Goal: Task Accomplishment & Management: Complete application form

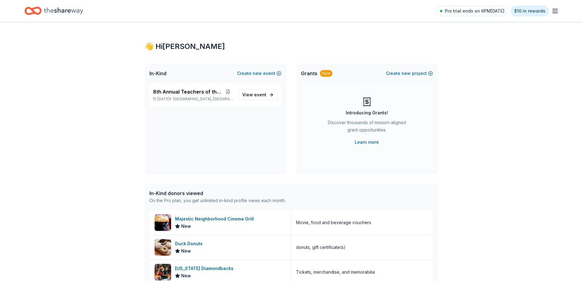
click at [557, 13] on icon "button" at bounding box center [554, 10] width 7 height 7
click at [249, 95] on span "View event" at bounding box center [254, 94] width 24 height 7
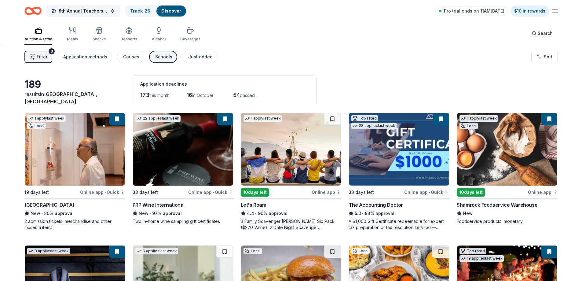
click at [414, 136] on img at bounding box center [399, 149] width 100 height 73
click at [415, 117] on img at bounding box center [399, 149] width 100 height 73
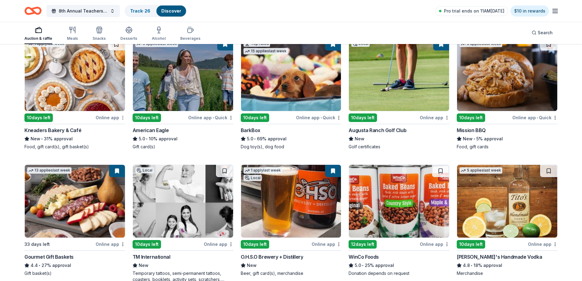
scroll to position [710, 0]
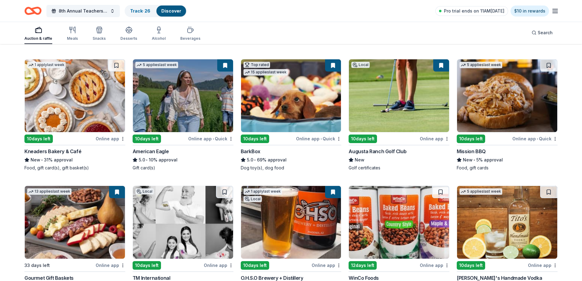
click at [94, 132] on div "1 apply last week 10 days left Online app Kneaders Bakery & Café New • 31% appr…" at bounding box center [74, 115] width 101 height 112
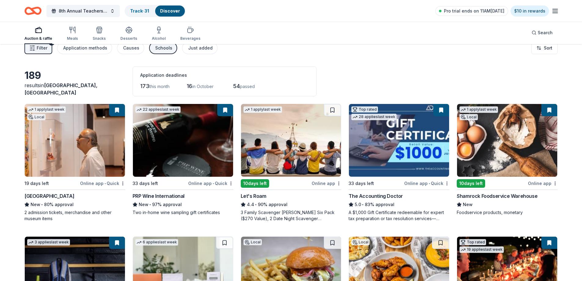
scroll to position [0, 0]
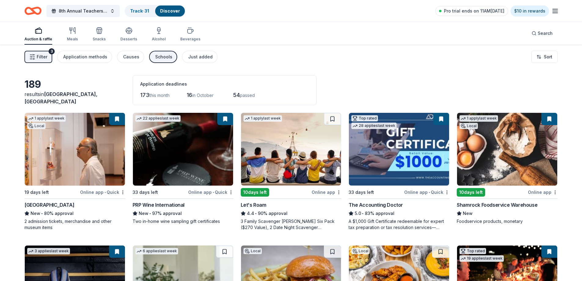
click at [556, 60] on html "8th Annual Teachers of the Year Track · 31 Discover Pro trial ends on 11AM, 9/1…" at bounding box center [291, 140] width 582 height 281
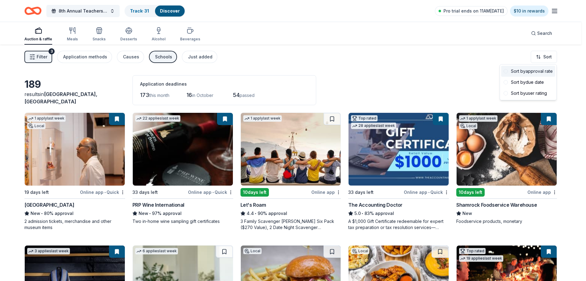
click at [544, 73] on div "Sort by approval rate" at bounding box center [529, 71] width 54 height 11
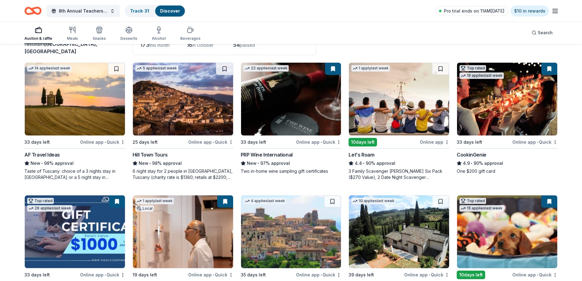
scroll to position [61, 0]
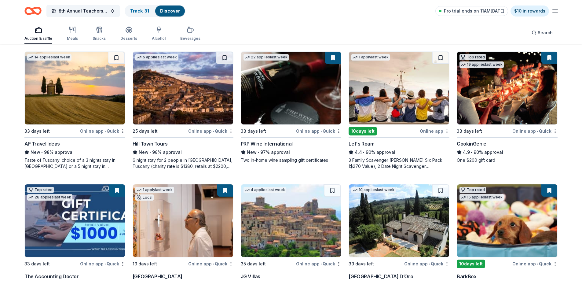
click at [500, 94] on img at bounding box center [507, 88] width 100 height 73
click at [499, 116] on img at bounding box center [507, 88] width 100 height 73
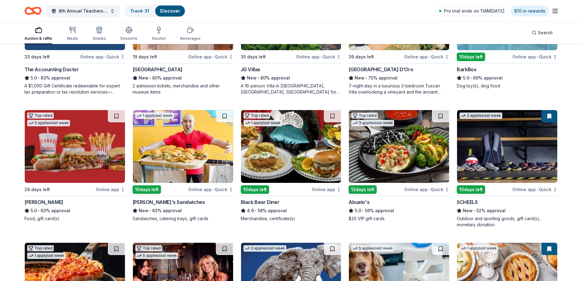
scroll to position [275, 0]
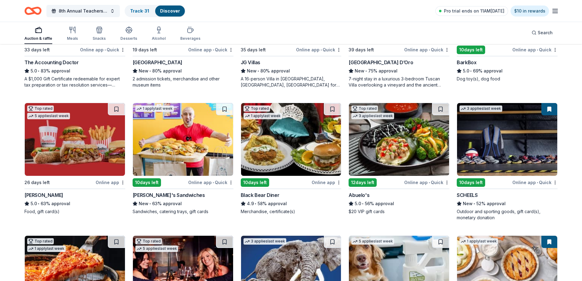
click at [166, 144] on img at bounding box center [183, 139] width 100 height 73
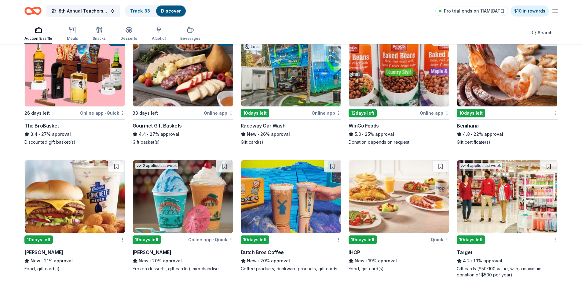
scroll to position [610, 0]
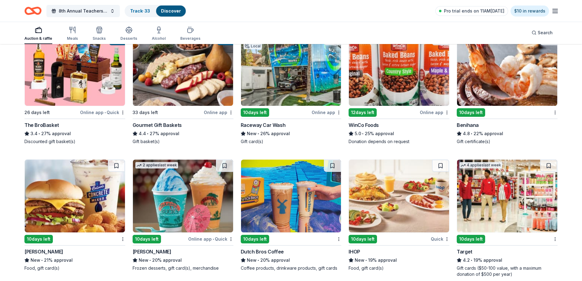
click at [509, 78] on img at bounding box center [507, 69] width 100 height 73
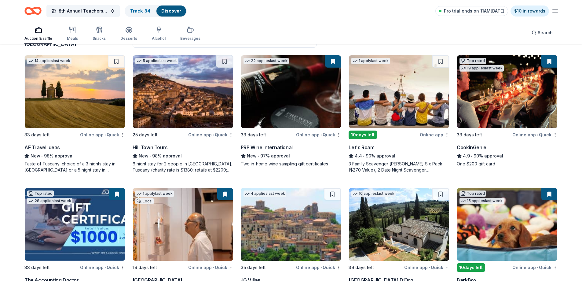
scroll to position [0, 0]
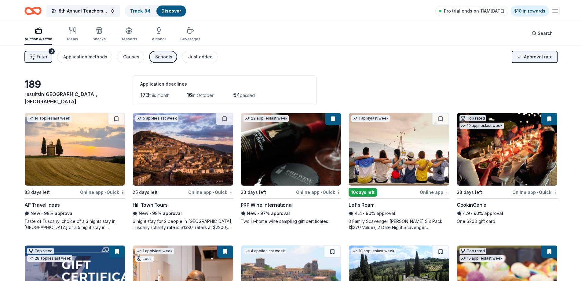
click at [47, 58] on button "Filter 3" at bounding box center [38, 57] width 28 height 12
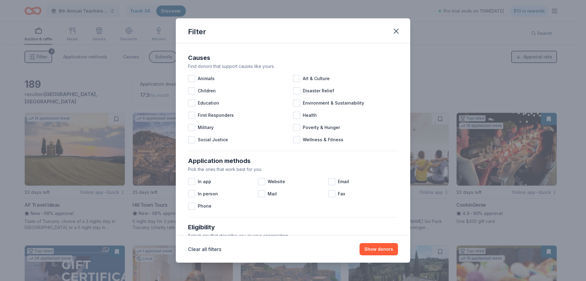
click at [113, 69] on div "Filter Causes Find donors that support causes like yours. Animals Art & Culture…" at bounding box center [293, 140] width 586 height 281
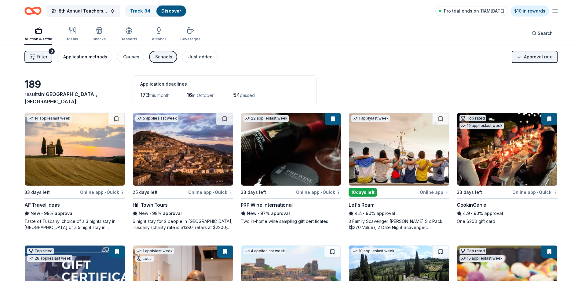
click at [80, 56] on div "Application methods" at bounding box center [85, 56] width 44 height 7
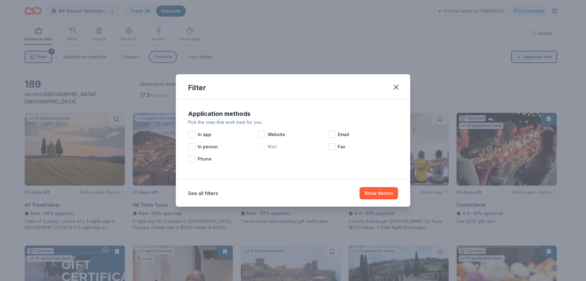
click at [266, 149] on div "Mail" at bounding box center [293, 146] width 70 height 12
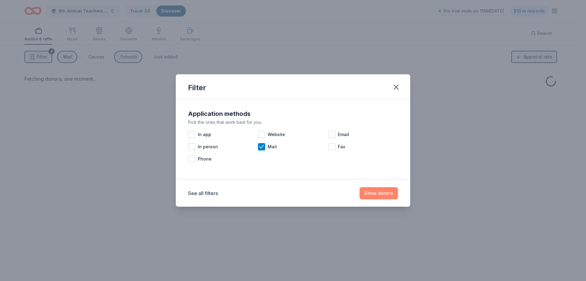
click at [390, 191] on button "Show donors" at bounding box center [379, 193] width 38 height 12
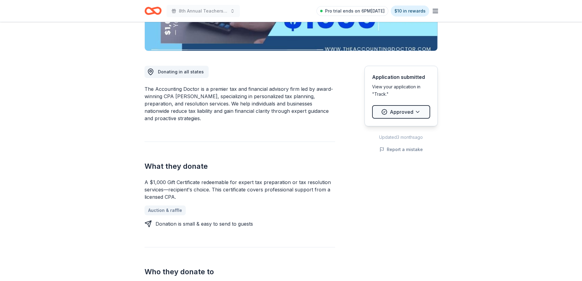
scroll to position [153, 0]
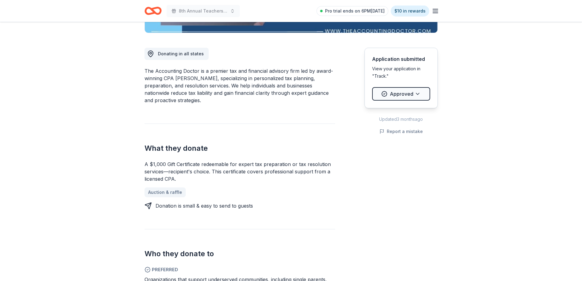
drag, startPoint x: 144, startPoint y: 164, endPoint x: 183, endPoint y: 174, distance: 40.2
click at [174, 173] on div "A $1,000 Gift Certificate redeemable for expert tax preparation or tax resoluti…" at bounding box center [239, 171] width 191 height 22
drag, startPoint x: 176, startPoint y: 177, endPoint x: 153, endPoint y: 165, distance: 25.0
click at [154, 166] on div "A $1,000 Gift Certificate redeemable for expert tax preparation or tax resoluti…" at bounding box center [239, 171] width 191 height 22
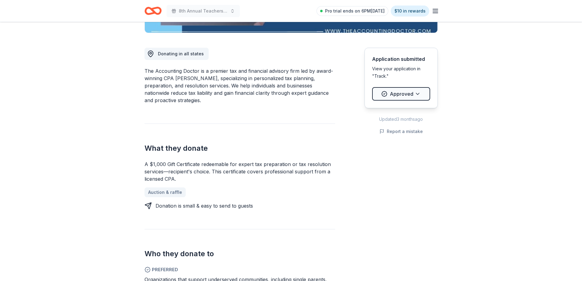
click at [153, 165] on div "A $1,000 Gift Certificate redeemable for expert tax preparation or tax resoluti…" at bounding box center [239, 171] width 191 height 22
drag, startPoint x: 145, startPoint y: 165, endPoint x: 184, endPoint y: 169, distance: 39.0
click at [184, 169] on div "A $1,000 Gift Certificate redeemable for expert tax preparation or tax resoluti…" at bounding box center [239, 171] width 191 height 22
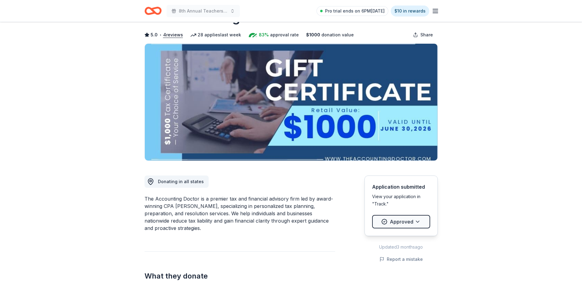
scroll to position [0, 0]
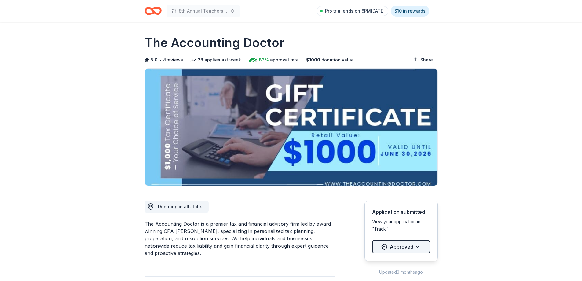
click at [405, 251] on html "8th Annual Teachers of the Year Pro trial ends on 6PM, 9/17 $10 in rewards Due …" at bounding box center [291, 140] width 582 height 281
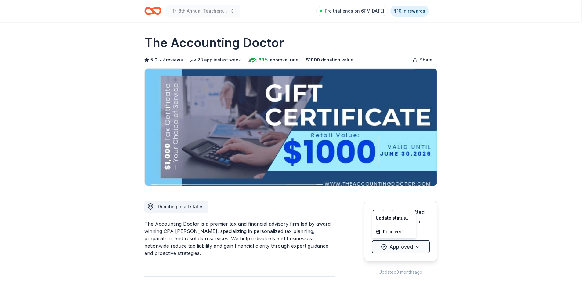
click at [509, 229] on html "8th Annual Teachers of the Year Pro trial ends on 6PM, 9/17 $10 in rewards Due …" at bounding box center [293, 140] width 586 height 281
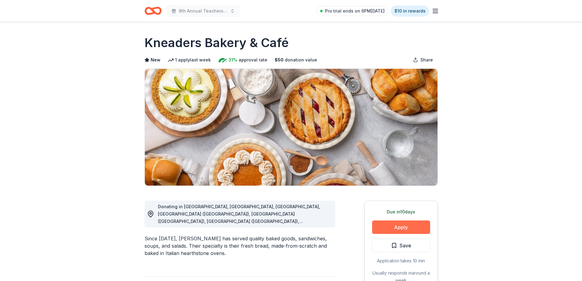
click at [403, 229] on button "Apply" at bounding box center [401, 226] width 58 height 13
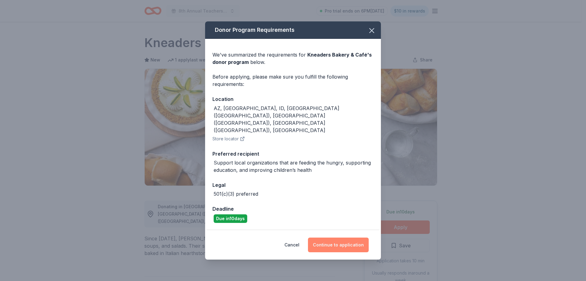
click at [360, 237] on button "Continue to application" at bounding box center [338, 244] width 61 height 15
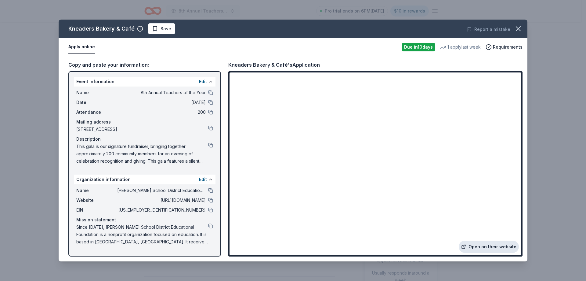
click at [483, 250] on link "Open on their website" at bounding box center [489, 246] width 60 height 12
click at [212, 208] on button at bounding box center [210, 209] width 5 height 5
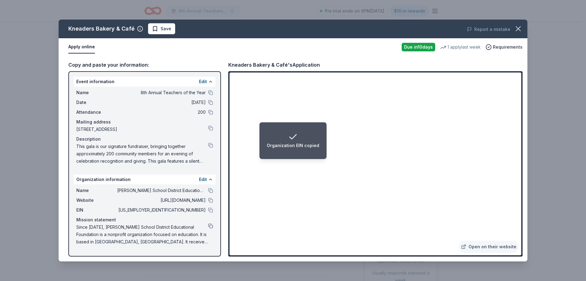
click at [210, 226] on button at bounding box center [210, 225] width 5 height 5
click at [209, 92] on button at bounding box center [210, 92] width 5 height 5
click at [165, 32] on button "Save" at bounding box center [161, 28] width 27 height 11
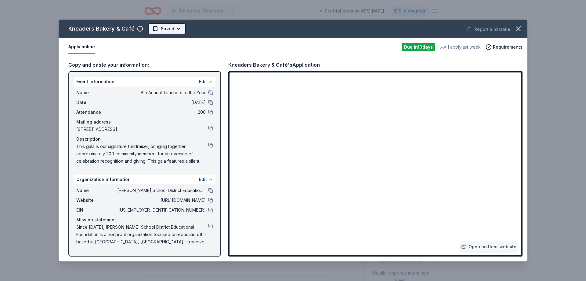
click at [177, 30] on html "8th Annual Teachers of the Year Pro trial ends on 6PM, 9/17 $10 in rewards Due …" at bounding box center [293, 140] width 586 height 281
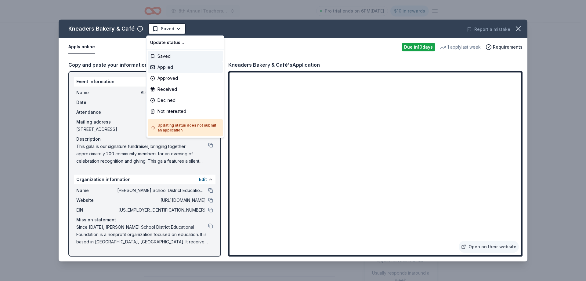
click at [180, 67] on div "Applied" at bounding box center [185, 67] width 75 height 11
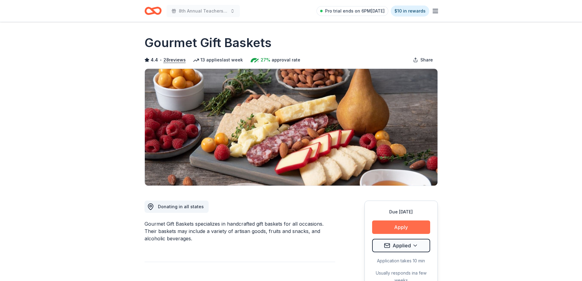
click at [399, 227] on button "Apply" at bounding box center [401, 226] width 58 height 13
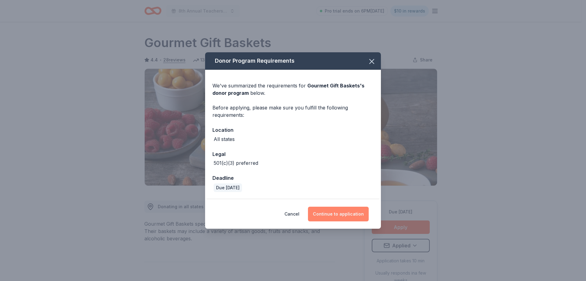
click at [339, 218] on button "Continue to application" at bounding box center [338, 213] width 61 height 15
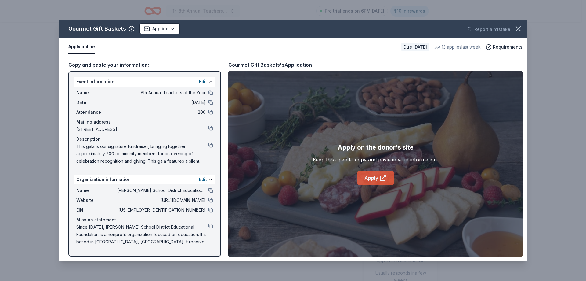
click at [372, 173] on link "Apply" at bounding box center [375, 177] width 37 height 15
click at [519, 27] on icon "button" at bounding box center [518, 28] width 9 height 9
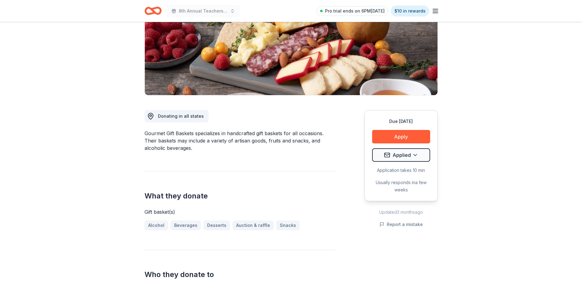
scroll to position [92, 0]
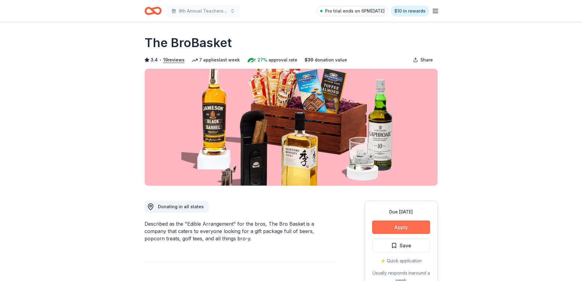
click at [398, 228] on button "Apply" at bounding box center [401, 226] width 58 height 13
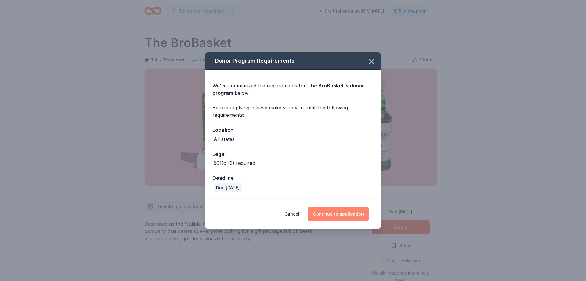
click at [349, 216] on button "Continue to application" at bounding box center [338, 213] width 61 height 15
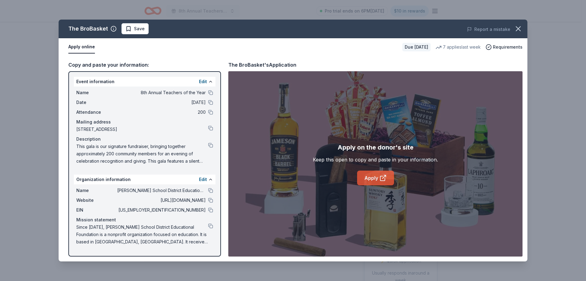
click at [370, 175] on link "Apply" at bounding box center [375, 177] width 37 height 15
click at [213, 211] on button at bounding box center [210, 209] width 5 height 5
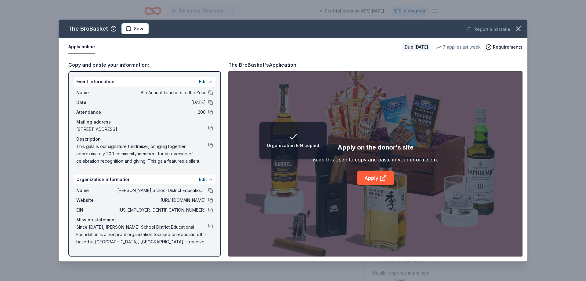
drag, startPoint x: 212, startPoint y: 144, endPoint x: 137, endPoint y: 151, distance: 74.9
click at [211, 144] on button at bounding box center [210, 145] width 5 height 5
click at [210, 92] on button at bounding box center [210, 92] width 5 height 5
click at [210, 226] on button at bounding box center [210, 225] width 5 height 5
click at [136, 26] on span "Save" at bounding box center [139, 28] width 11 height 7
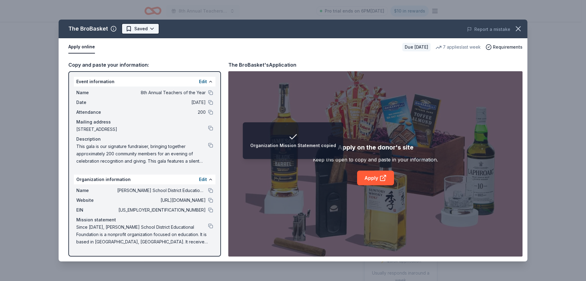
click at [151, 31] on html "Organization Mission Statement copied 8th Annual Teachers of the Year Pro trial…" at bounding box center [293, 140] width 586 height 281
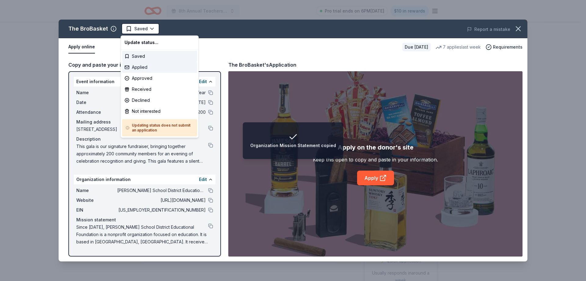
click at [147, 67] on div "Applied" at bounding box center [159, 67] width 75 height 11
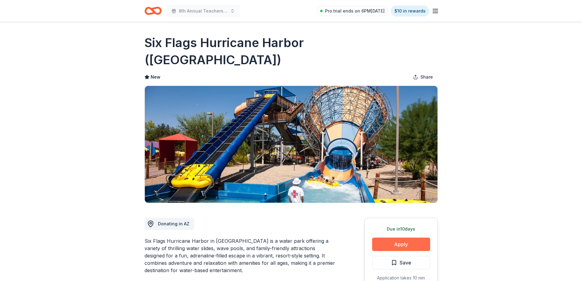
click at [408, 237] on button "Apply" at bounding box center [401, 243] width 58 height 13
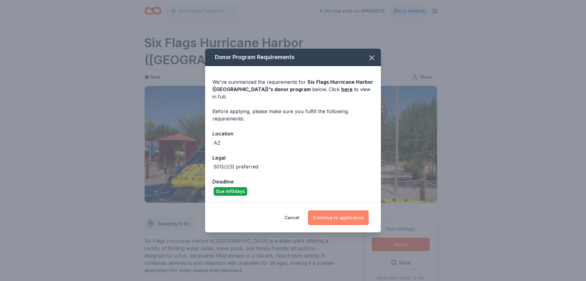
click at [346, 210] on button "Continue to application" at bounding box center [338, 217] width 61 height 15
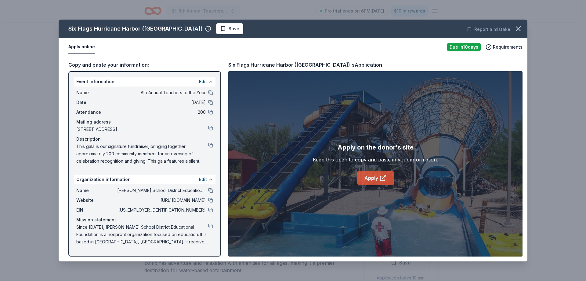
click at [372, 180] on link "Apply" at bounding box center [375, 177] width 37 height 15
click at [210, 209] on button at bounding box center [210, 209] width 5 height 5
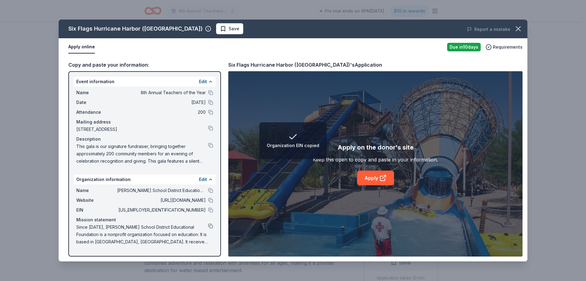
click at [211, 225] on button at bounding box center [210, 225] width 5 height 5
click at [220, 29] on span "Save" at bounding box center [229, 28] width 19 height 7
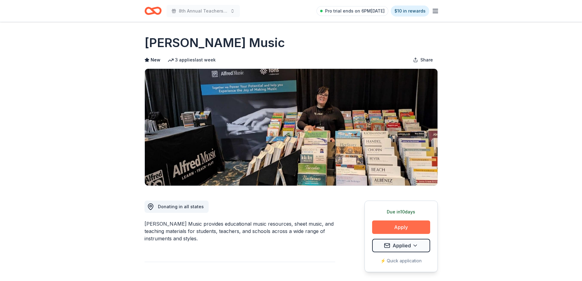
click at [409, 226] on button "Apply" at bounding box center [401, 226] width 58 height 13
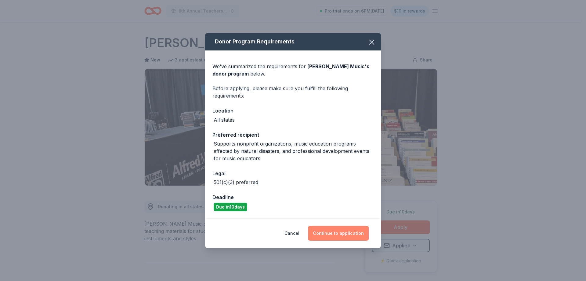
click at [326, 232] on button "Continue to application" at bounding box center [338, 233] width 61 height 15
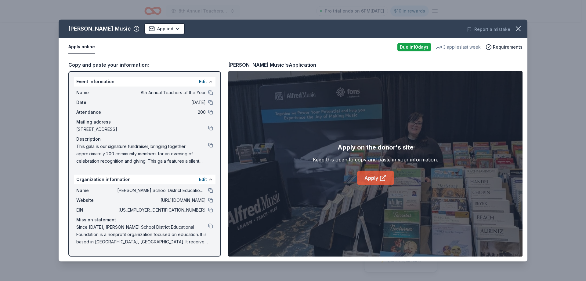
click at [372, 175] on link "Apply" at bounding box center [375, 177] width 37 height 15
click at [520, 27] on icon "button" at bounding box center [518, 29] width 4 height 4
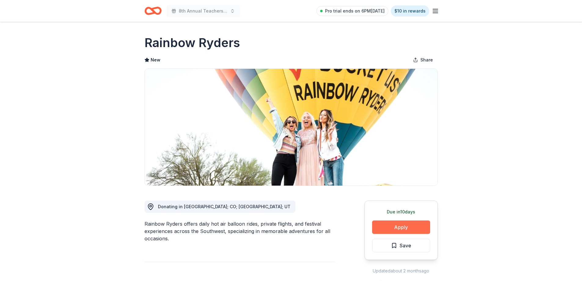
click at [407, 225] on button "Apply" at bounding box center [401, 226] width 58 height 13
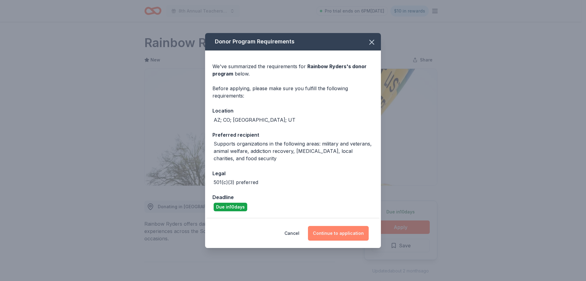
click at [354, 232] on button "Continue to application" at bounding box center [338, 233] width 61 height 15
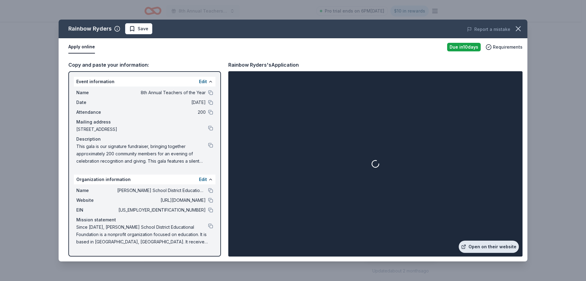
click at [497, 251] on link "Open on their website" at bounding box center [489, 246] width 60 height 12
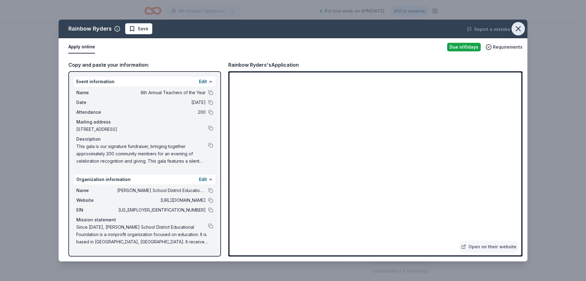
click at [519, 28] on icon "button" at bounding box center [518, 28] width 9 height 9
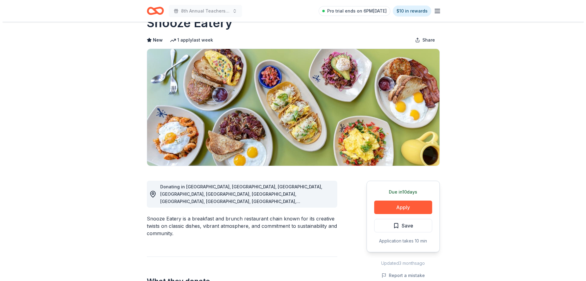
scroll to position [31, 0]
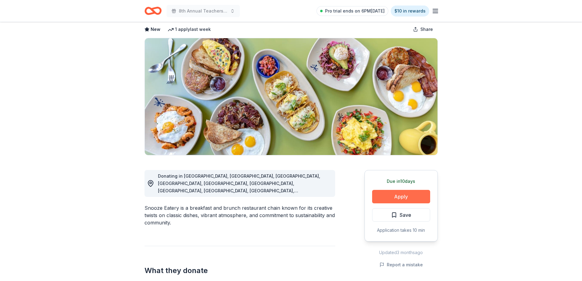
click at [391, 198] on button "Apply" at bounding box center [401, 196] width 58 height 13
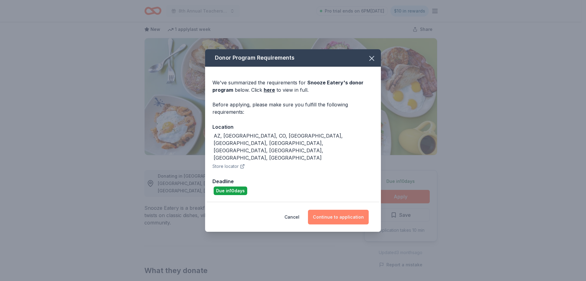
click at [326, 210] on button "Continue to application" at bounding box center [338, 217] width 61 height 15
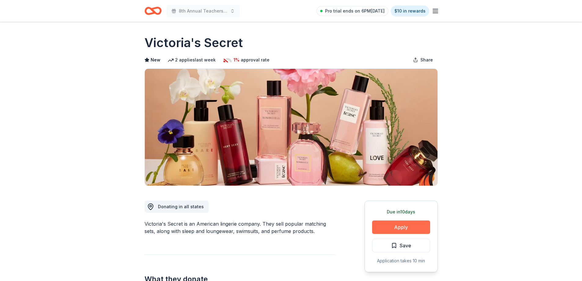
click at [413, 224] on button "Apply" at bounding box center [401, 226] width 58 height 13
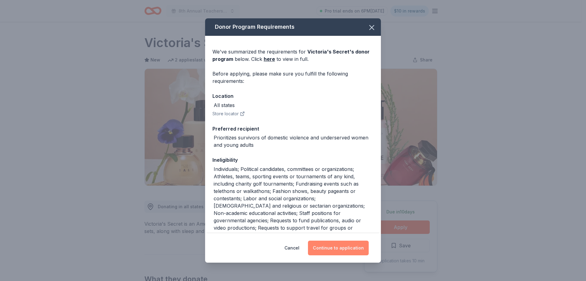
click at [349, 247] on button "Continue to application" at bounding box center [338, 247] width 61 height 15
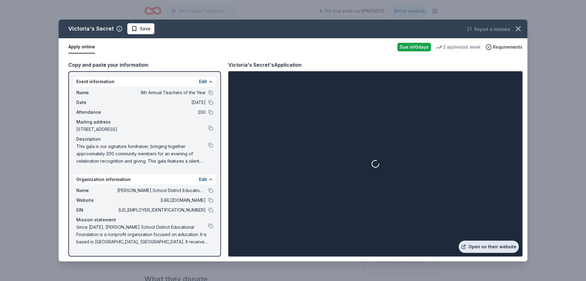
click at [476, 248] on link "Open on their website" at bounding box center [489, 246] width 60 height 12
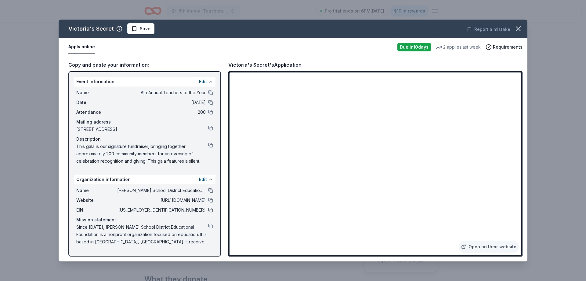
click at [209, 210] on button at bounding box center [210, 209] width 5 height 5
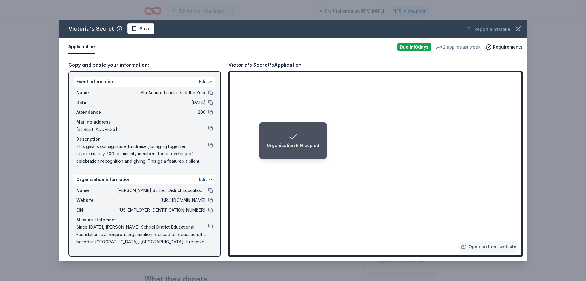
click at [189, 159] on span "This gala is our signature fundraiser, bringing together approximately 200 comm…" at bounding box center [142, 154] width 132 height 22
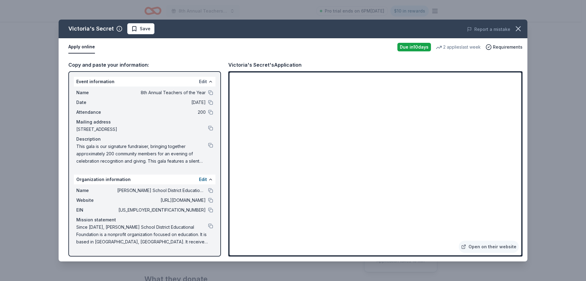
click at [203, 82] on button "Edit" at bounding box center [203, 81] width 8 height 7
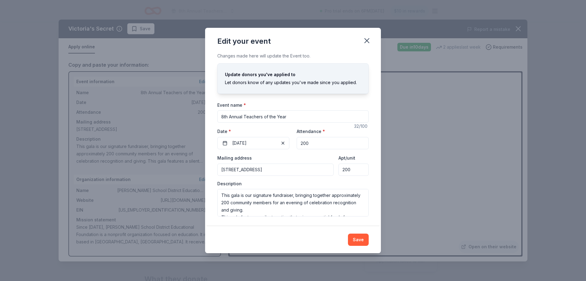
click at [278, 173] on input "5300 North Central Avenue, Phoenix, AZ, 85012" at bounding box center [275, 169] width 116 height 12
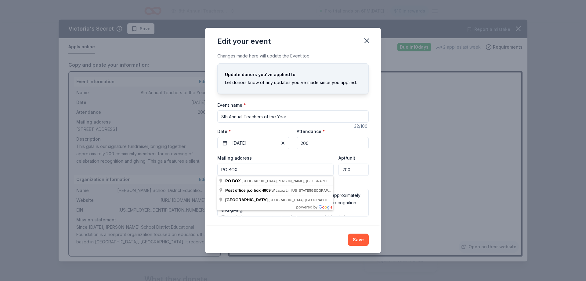
type input "PO BOX"
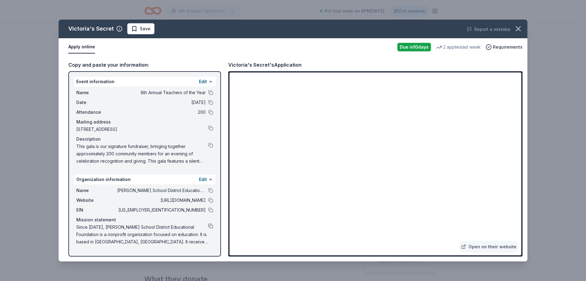
click at [212, 225] on button at bounding box center [210, 225] width 5 height 5
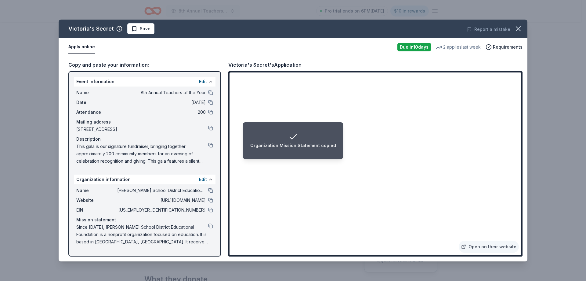
click at [176, 152] on span "This gala is our signature fundraiser, bringing together approximately 200 comm…" at bounding box center [142, 154] width 132 height 22
click at [190, 148] on span "This gala is our signature fundraiser, bringing together approximately 200 comm…" at bounding box center [142, 154] width 132 height 22
click at [210, 146] on button at bounding box center [210, 145] width 5 height 5
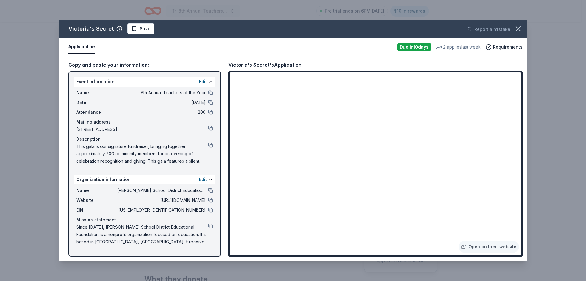
click at [194, 204] on span "http://www.osborneducationalfoundation.org" at bounding box center [161, 199] width 89 height 7
click at [210, 200] on button at bounding box center [210, 200] width 5 height 5
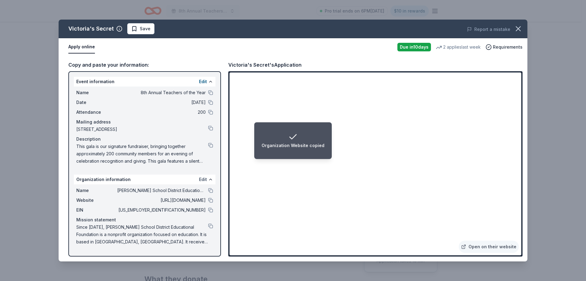
click at [201, 178] on button "Edit" at bounding box center [203, 179] width 8 height 7
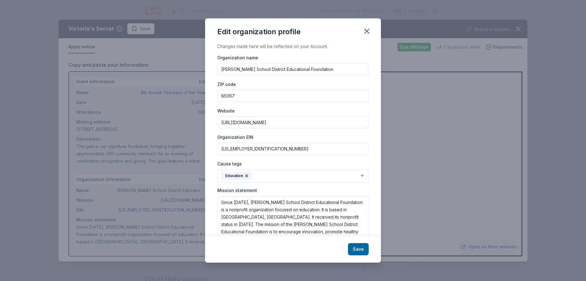
click at [275, 124] on input "http://www.osborneducationalfoundation.org" at bounding box center [292, 122] width 151 height 12
paste input "s://www.osbornfoundation.org/"
type input "https://www.osbornfoundation.org/"
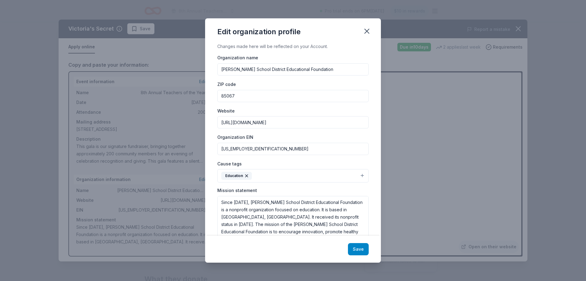
click at [362, 246] on button "Save" at bounding box center [358, 249] width 21 height 12
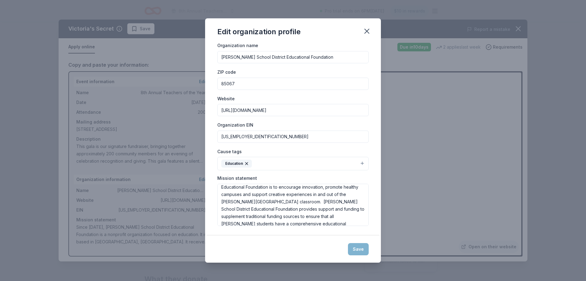
scroll to position [37, 0]
click at [319, 243] on div "Save" at bounding box center [293, 248] width 176 height 27
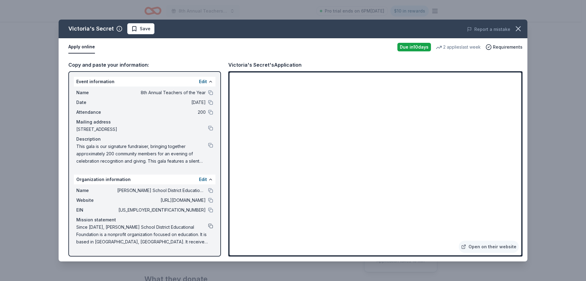
click at [210, 225] on button at bounding box center [210, 225] width 5 height 5
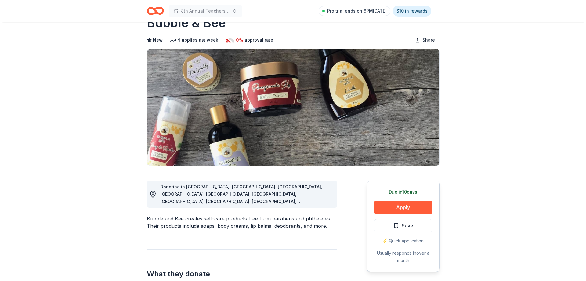
scroll to position [31, 0]
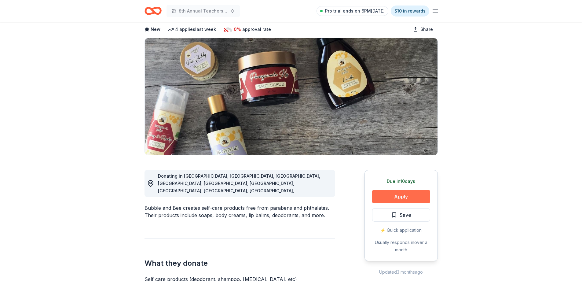
click at [404, 200] on button "Apply" at bounding box center [401, 196] width 58 height 13
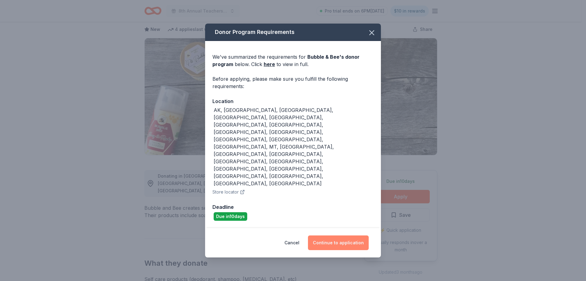
click at [335, 235] on button "Continue to application" at bounding box center [338, 242] width 61 height 15
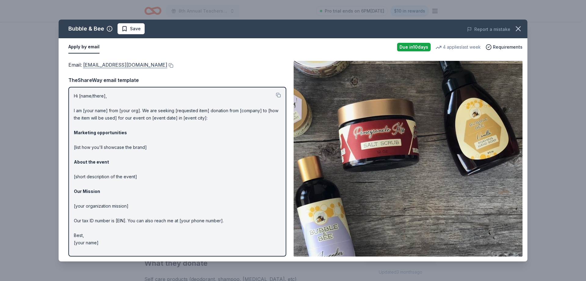
drag, startPoint x: 145, startPoint y: 66, endPoint x: 137, endPoint y: 67, distance: 8.4
click at [167, 66] on button at bounding box center [170, 65] width 6 height 5
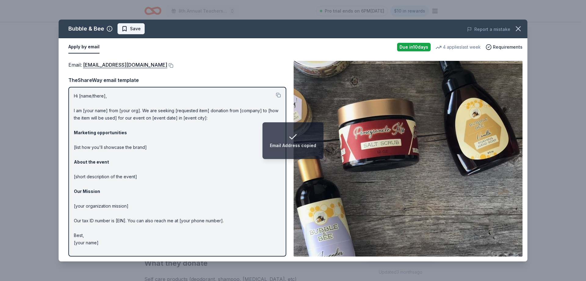
click at [137, 27] on span "Save" at bounding box center [135, 28] width 11 height 7
click at [137, 29] on html "Email Address copied 8th Annual Teachers of the Year Pro trial ends on 6PM[DATE…" at bounding box center [293, 109] width 586 height 281
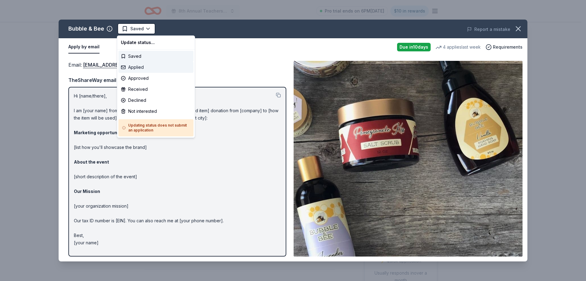
click at [154, 70] on div "Applied" at bounding box center [156, 67] width 75 height 11
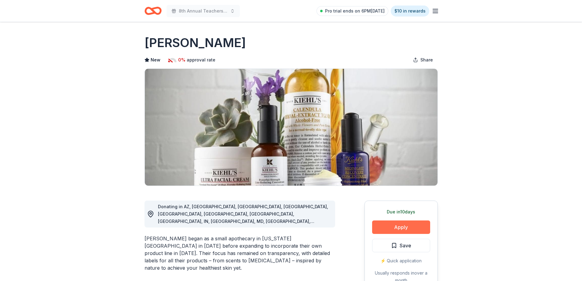
click at [402, 226] on button "Apply" at bounding box center [401, 226] width 58 height 13
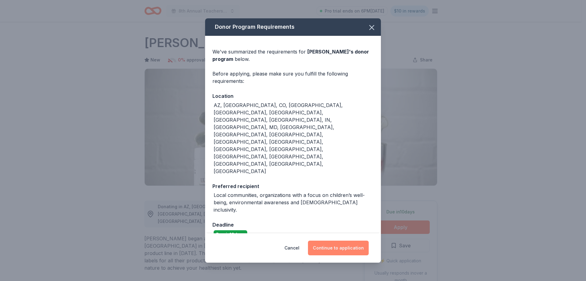
click at [346, 240] on button "Continue to application" at bounding box center [338, 247] width 61 height 15
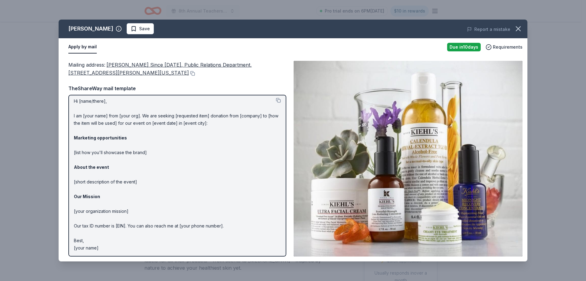
scroll to position [3, 0]
click at [139, 30] on span "Save" at bounding box center [144, 28] width 11 height 7
click at [131, 30] on html "8th Annual Teachers of the Year Pro trial ends on 6PM, 9/17 $10 in rewards Due …" at bounding box center [293, 140] width 586 height 281
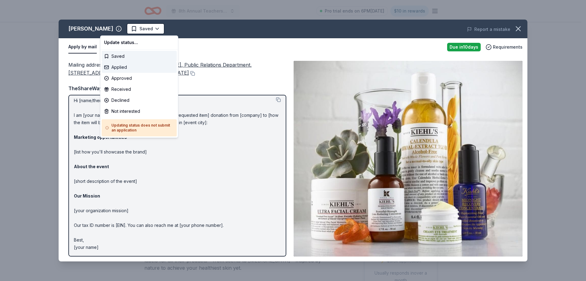
click at [126, 71] on div "Applied" at bounding box center [139, 67] width 75 height 11
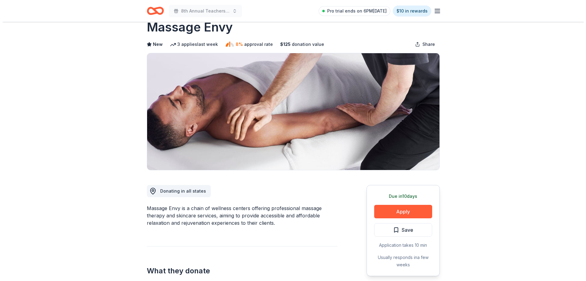
scroll to position [31, 0]
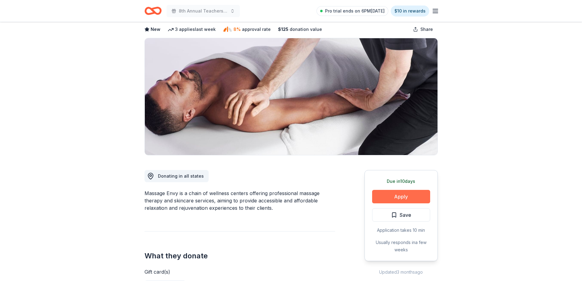
click at [400, 193] on button "Apply" at bounding box center [401, 196] width 58 height 13
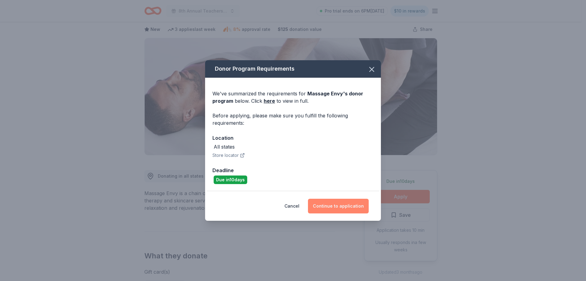
click at [345, 205] on button "Continue to application" at bounding box center [338, 206] width 61 height 15
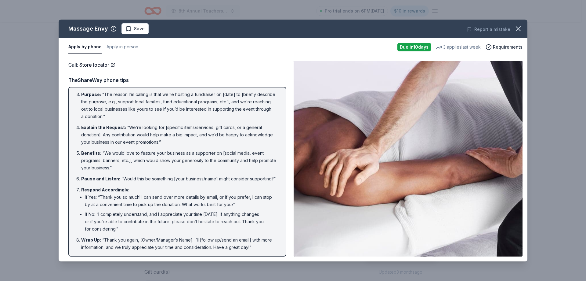
scroll to position [46, 0]
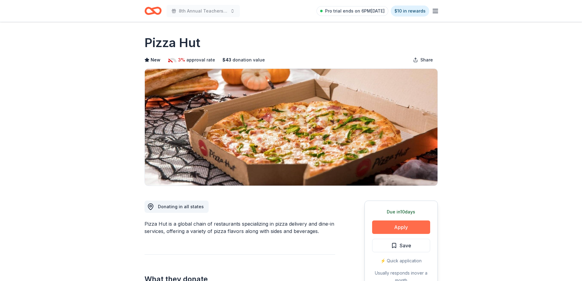
click at [393, 223] on button "Apply" at bounding box center [401, 226] width 58 height 13
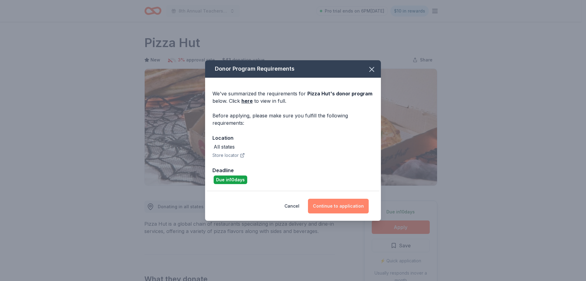
click at [335, 207] on button "Continue to application" at bounding box center [338, 206] width 61 height 15
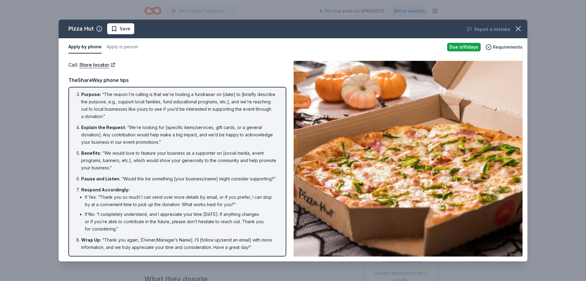
scroll to position [46, 0]
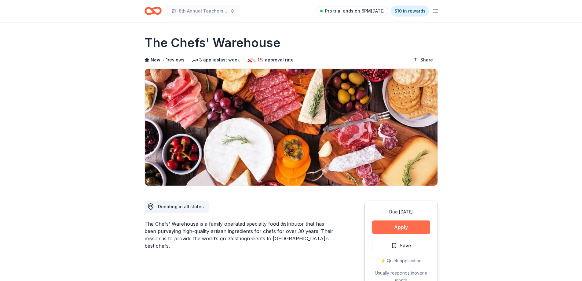
click at [407, 231] on button "Apply" at bounding box center [401, 226] width 58 height 13
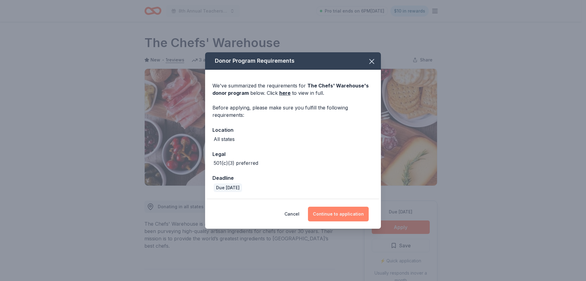
click at [359, 211] on button "Continue to application" at bounding box center [338, 213] width 61 height 15
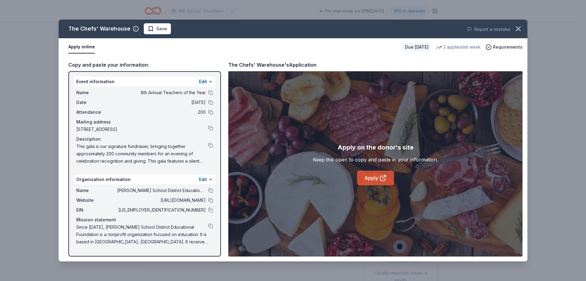
click at [380, 175] on icon at bounding box center [383, 177] width 7 height 7
click at [212, 145] on button at bounding box center [210, 145] width 5 height 5
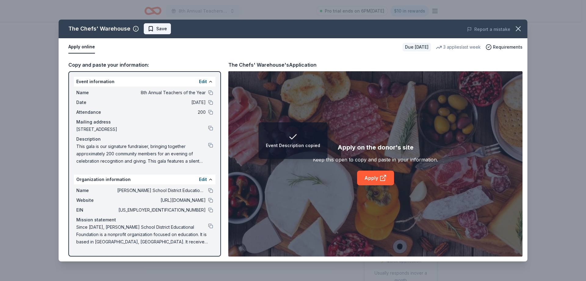
click at [160, 27] on span "Save" at bounding box center [161, 28] width 11 height 7
click at [161, 30] on html "Event Description copied 8th Annual Teachers of the Year Pro trial ends on 6PM,…" at bounding box center [293, 140] width 586 height 281
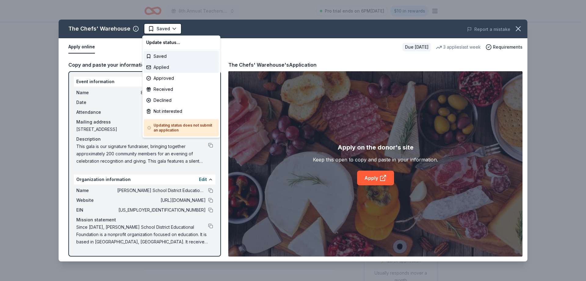
click at [172, 67] on div "Applied" at bounding box center [181, 67] width 75 height 11
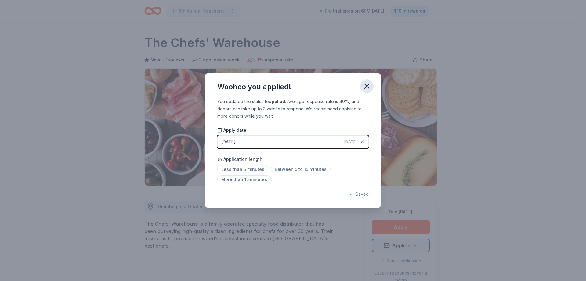
click at [369, 85] on icon "button" at bounding box center [367, 86] width 4 height 4
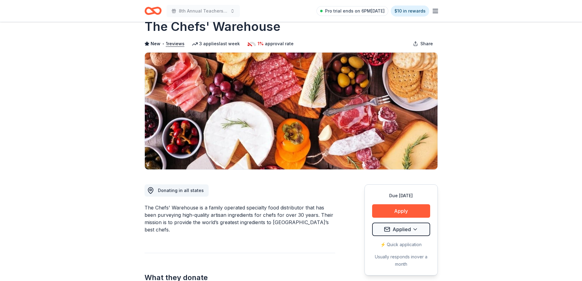
scroll to position [31, 0]
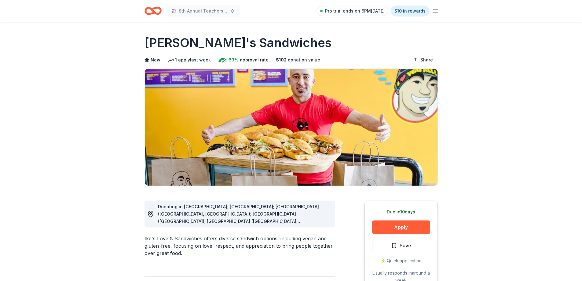
drag, startPoint x: 97, startPoint y: 133, endPoint x: 118, endPoint y: 136, distance: 20.9
click at [414, 225] on button "Apply" at bounding box center [401, 226] width 58 height 13
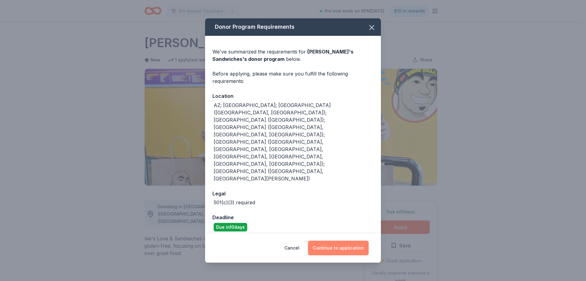
click at [341, 240] on button "Continue to application" at bounding box center [338, 247] width 61 height 15
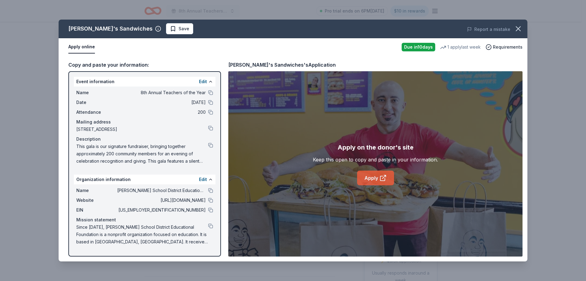
click at [376, 176] on link "Apply" at bounding box center [375, 177] width 37 height 15
click at [212, 210] on button at bounding box center [210, 209] width 5 height 5
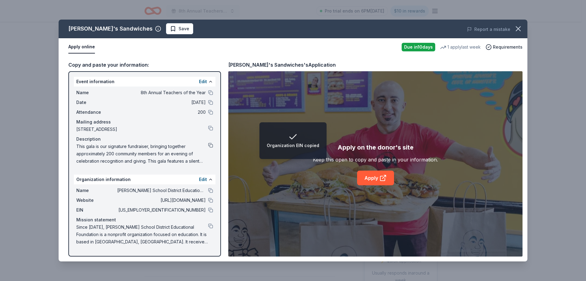
click at [210, 144] on button at bounding box center [210, 145] width 5 height 5
click at [210, 93] on button at bounding box center [210, 92] width 5 height 5
click at [179, 29] on span "Save" at bounding box center [184, 28] width 11 height 7
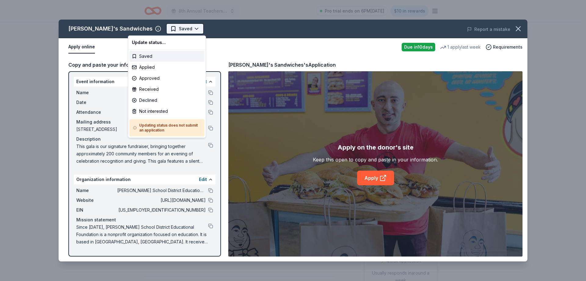
click at [147, 32] on html "8th Annual Teachers of the Year Pro trial ends on 6PM[DATE] $10 in rewards Due …" at bounding box center [293, 140] width 586 height 281
click at [162, 70] on div "Applied" at bounding box center [167, 67] width 75 height 11
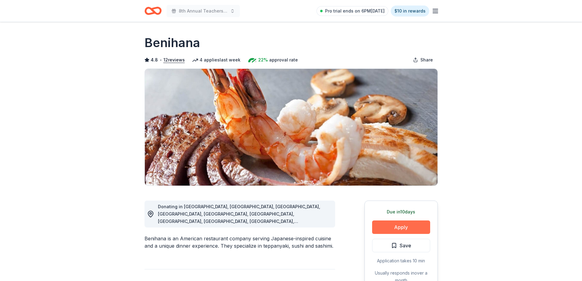
click at [382, 225] on button "Apply" at bounding box center [401, 226] width 58 height 13
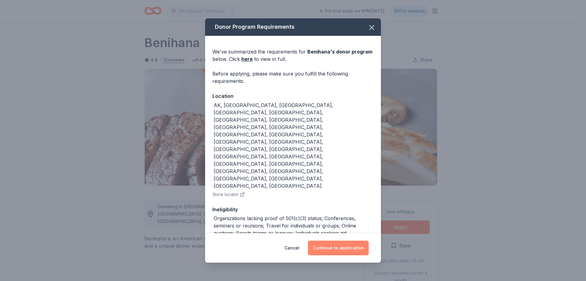
click at [341, 242] on button "Continue to application" at bounding box center [338, 247] width 61 height 15
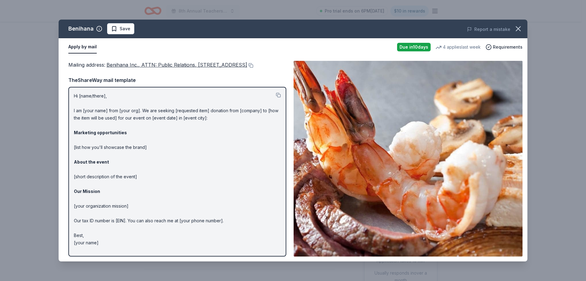
click at [126, 37] on div "Benihana Save Report a mistake" at bounding box center [293, 29] width 469 height 19
click at [124, 29] on span "Save" at bounding box center [125, 28] width 11 height 7
click at [136, 28] on html "8th Annual Teachers of the Year Pro trial ends on 6PM, 9/17 $10 in rewards Due …" at bounding box center [293, 140] width 586 height 281
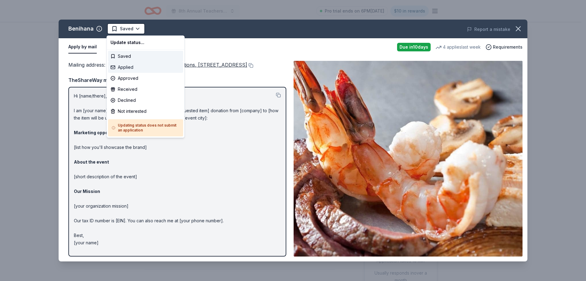
click at [136, 70] on div "Applied" at bounding box center [145, 67] width 75 height 11
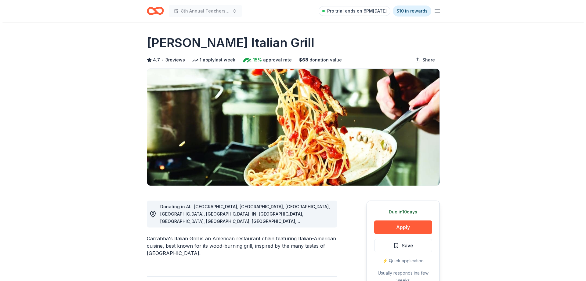
scroll to position [92, 0]
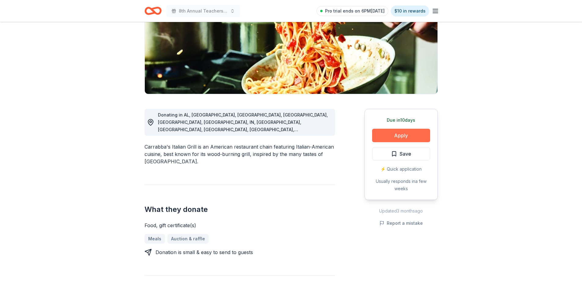
click at [398, 137] on button "Apply" at bounding box center [401, 135] width 58 height 13
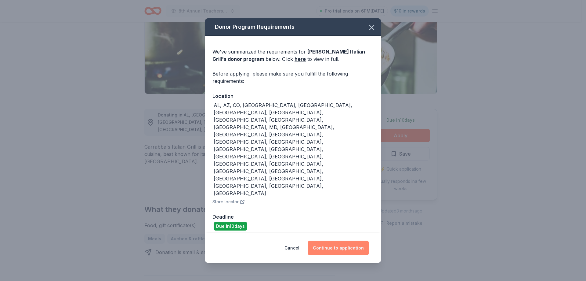
click at [348, 240] on button "Continue to application" at bounding box center [338, 247] width 61 height 15
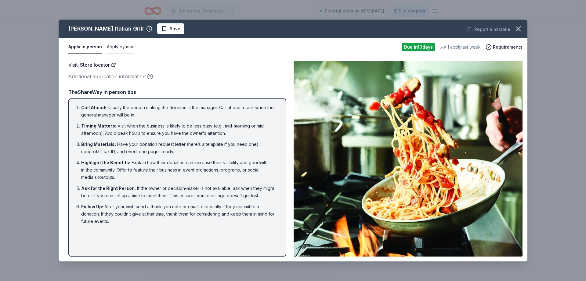
click at [120, 48] on button "Apply by mail" at bounding box center [120, 47] width 27 height 13
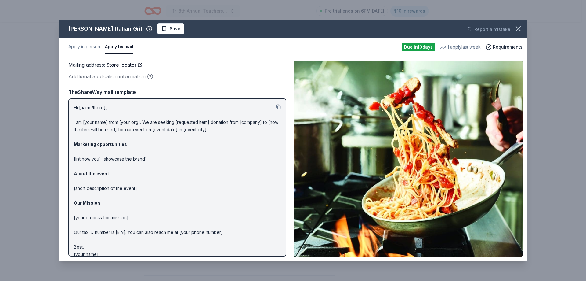
scroll to position [7, 0]
